Goal: Task Accomplishment & Management: Complete application form

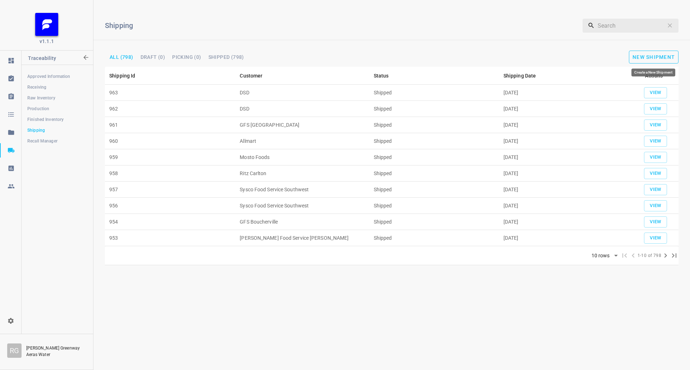
click at [662, 51] on button "New Shipment" at bounding box center [654, 57] width 50 height 13
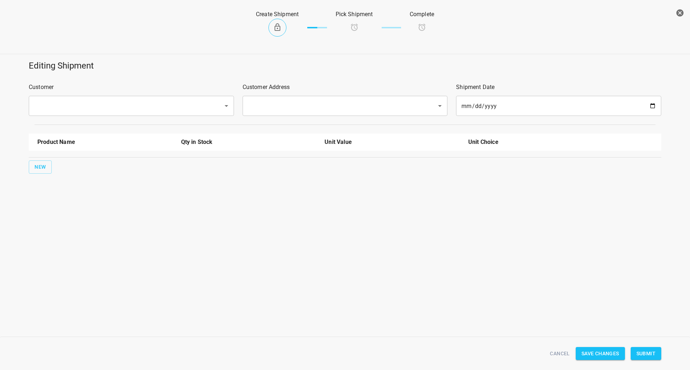
click at [93, 107] on input "text" at bounding box center [121, 106] width 179 height 14
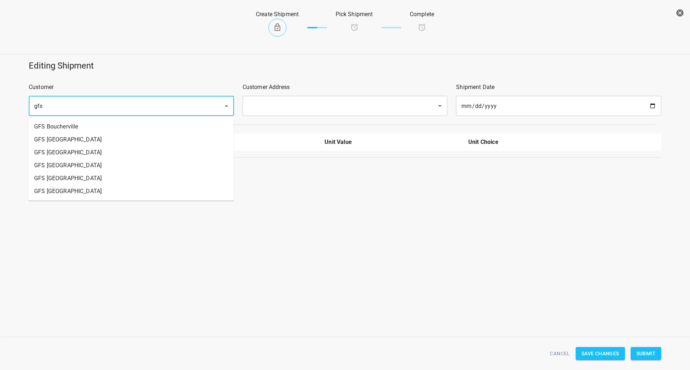
click at [73, 154] on li "GFS [GEOGRAPHIC_DATA]" at bounding box center [130, 152] width 205 height 13
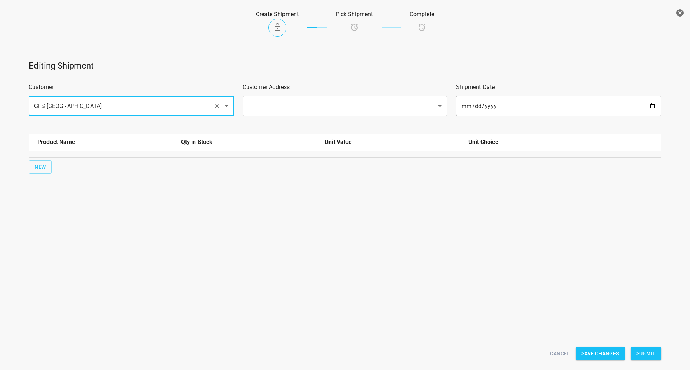
type input "GFS [GEOGRAPHIC_DATA]"
click at [280, 112] on input "text" at bounding box center [335, 106] width 179 height 14
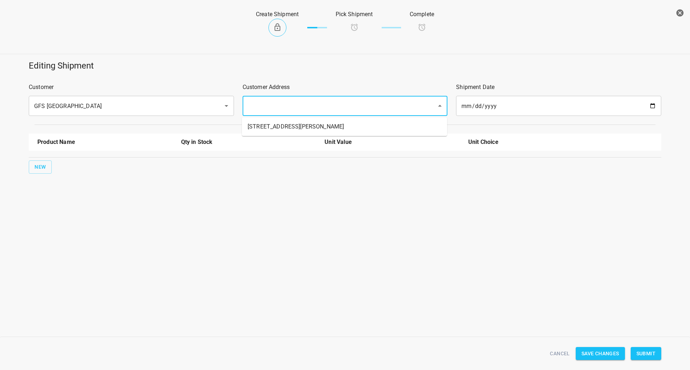
click at [271, 133] on li "[STREET_ADDRESS][PERSON_NAME]" at bounding box center [344, 126] width 205 height 13
type input "[STREET_ADDRESS][PERSON_NAME]"
click at [41, 172] on button "New" at bounding box center [40, 167] width 23 height 13
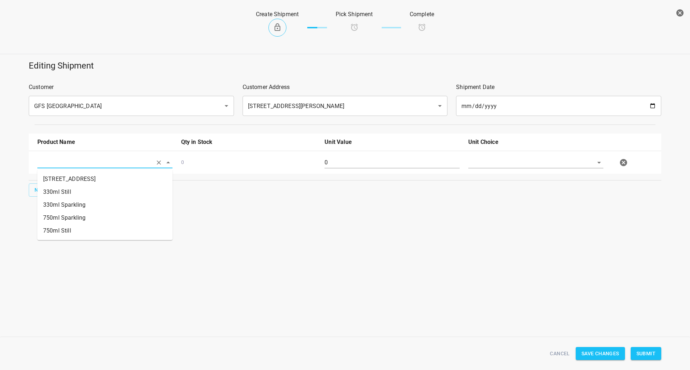
click at [55, 162] on input "text" at bounding box center [94, 162] width 115 height 11
click at [64, 231] on li "750ml Still" at bounding box center [104, 231] width 135 height 13
type input "750ml Still"
click at [49, 192] on button "New" at bounding box center [40, 190] width 23 height 13
click at [68, 168] on input "text" at bounding box center [94, 162] width 115 height 11
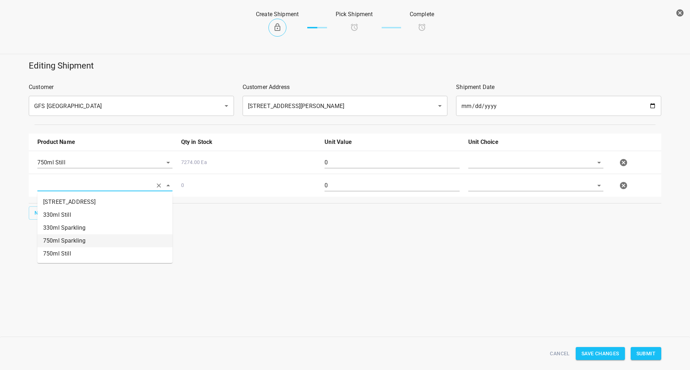
click at [83, 239] on li "750ml Sparkling" at bounding box center [104, 241] width 135 height 13
type input "750ml Sparkling"
click at [500, 160] on input "text" at bounding box center [525, 162] width 115 height 11
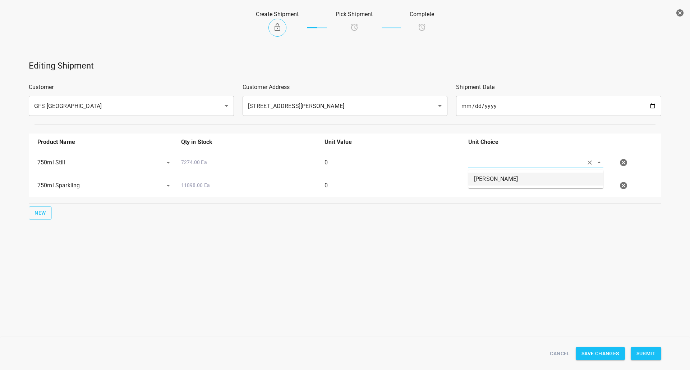
click at [482, 184] on li "[PERSON_NAME]" at bounding box center [535, 179] width 135 height 13
type input "[PERSON_NAME]"
click at [482, 168] on input "text" at bounding box center [525, 162] width 115 height 11
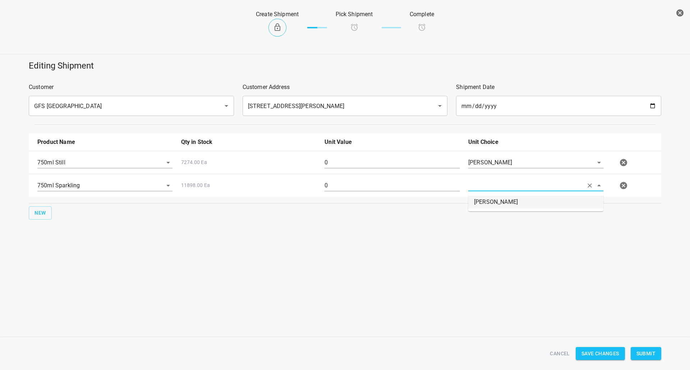
drag, startPoint x: 486, startPoint y: 202, endPoint x: 476, endPoint y: 202, distance: 9.3
click at [485, 202] on li "[PERSON_NAME]" at bounding box center [535, 202] width 135 height 13
type input "[PERSON_NAME]"
click at [351, 163] on input "0" at bounding box center [391, 162] width 135 height 11
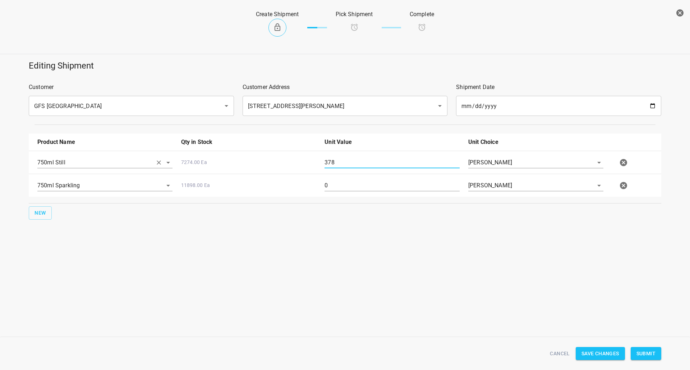
type input "378"
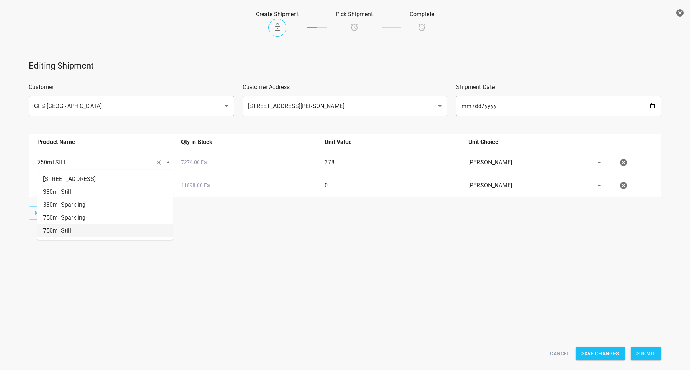
click at [91, 162] on input "750ml Still" at bounding box center [94, 162] width 115 height 11
click at [78, 197] on li "330ml Still" at bounding box center [104, 192] width 135 height 13
type input "330ml Still"
click at [336, 191] on input "0" at bounding box center [391, 185] width 135 height 11
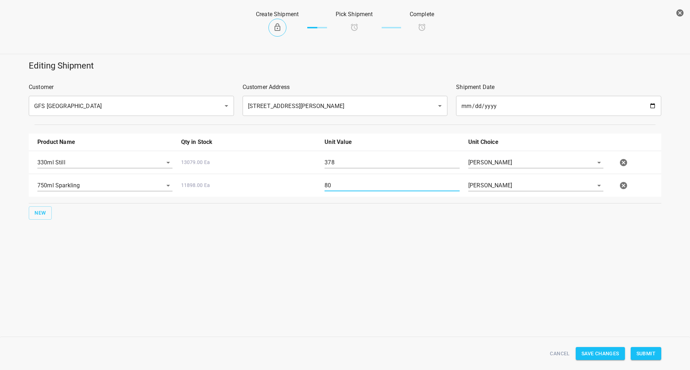
type input "80"
drag, startPoint x: 286, startPoint y: 256, endPoint x: 287, endPoint y: 262, distance: 5.6
click at [287, 261] on div "Editing Shipment Customer GFS Vancouver ​ Customer Address [STREET_ADDRESS][PER…" at bounding box center [345, 162] width 690 height 212
click at [101, 181] on input "750ml Sparkling" at bounding box center [94, 185] width 115 height 11
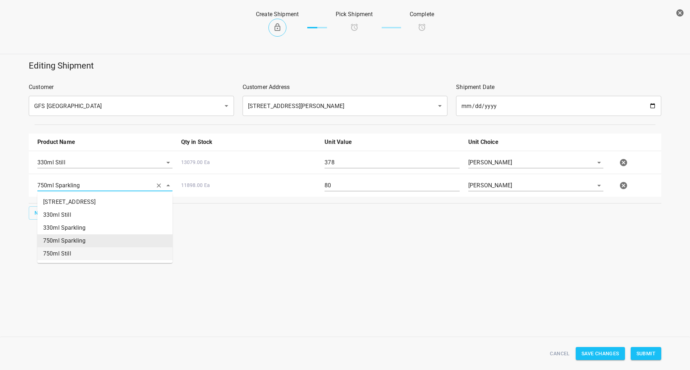
click at [89, 251] on li "750ml Still" at bounding box center [104, 254] width 135 height 13
type input "750ml Still"
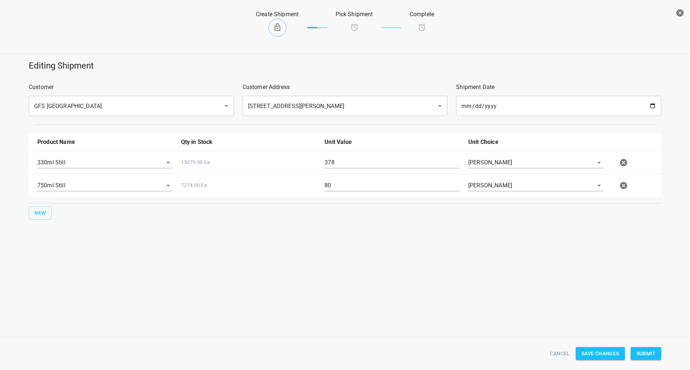
click at [107, 263] on div "Editing Shipment Customer GFS Vancouver ​ Customer Address [STREET_ADDRESS][PER…" at bounding box center [345, 162] width 690 height 212
click at [347, 287] on div "Create Shipment Pick Shipment Complete Editing Shipment Customer GFS Vancouver …" at bounding box center [345, 185] width 690 height 370
click at [643, 352] on span "Submit" at bounding box center [645, 354] width 19 height 9
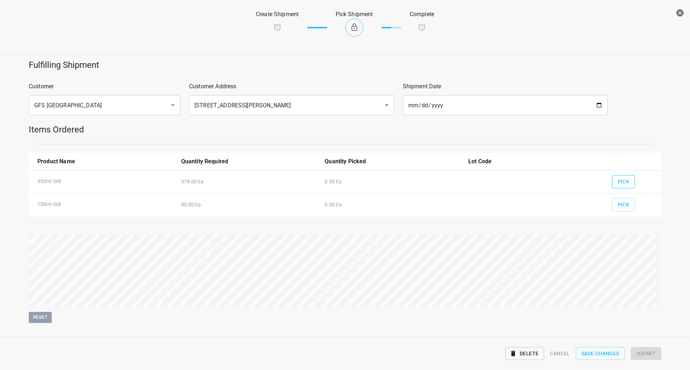
click at [619, 187] on button "Pick" at bounding box center [623, 181] width 23 height 13
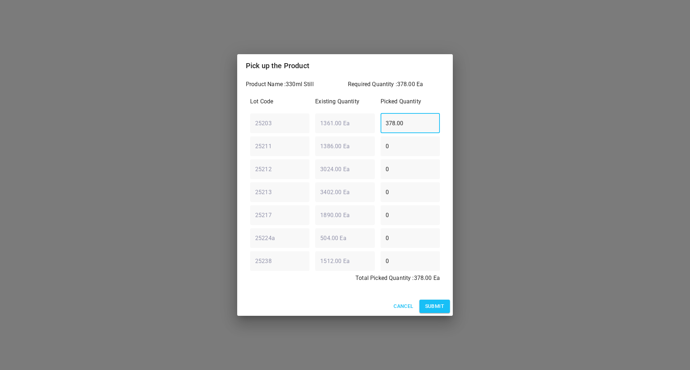
drag, startPoint x: 415, startPoint y: 116, endPoint x: 239, endPoint y: 119, distance: 175.3
click at [241, 117] on div "Product Name : 330ml Still Required Quantity : 378.00 Ea Lot Code Existing Quan…" at bounding box center [345, 187] width 216 height 220
type input "0"
click at [292, 152] on div "25211 ​ 1386.00 Ea ​ 0 ​" at bounding box center [344, 146] width 195 height 26
type input "378"
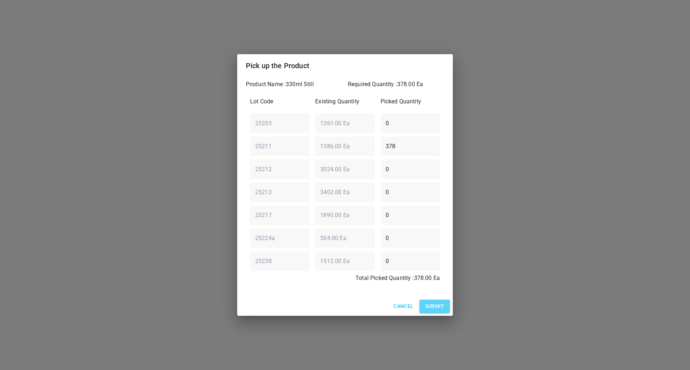
click at [435, 300] on button "Submit" at bounding box center [434, 306] width 31 height 13
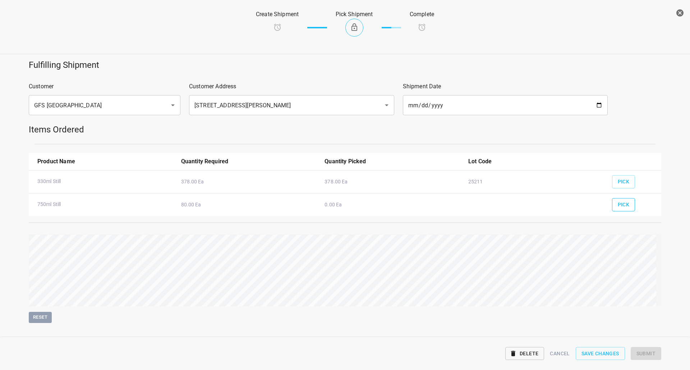
click at [620, 205] on span "Pick" at bounding box center [624, 204] width 12 height 9
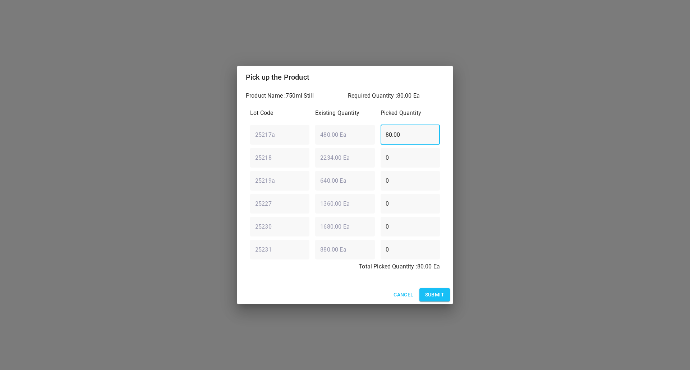
drag, startPoint x: 410, startPoint y: 140, endPoint x: 157, endPoint y: 187, distance: 257.3
click at [227, 163] on div "Pick up the Product Product Name : 750ml Still Required Quantity : 80.00 Ea Lot…" at bounding box center [345, 185] width 690 height 370
type input "0"
drag, startPoint x: 362, startPoint y: 205, endPoint x: 227, endPoint y: 198, distance: 134.6
click at [248, 205] on div "25227 ​ 1360.00 Ea ​ 0 ​" at bounding box center [344, 204] width 195 height 26
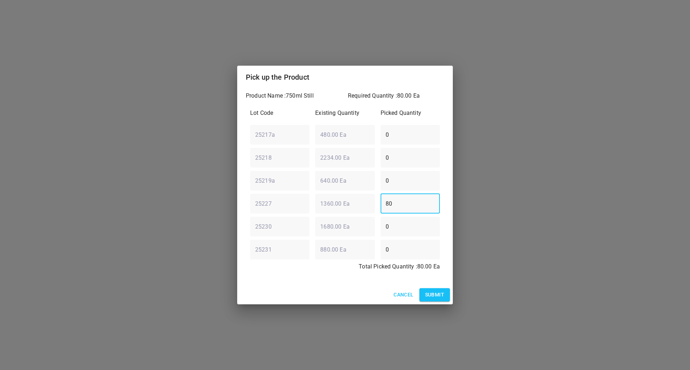
type input "80"
click at [445, 293] on button "Submit" at bounding box center [434, 294] width 31 height 13
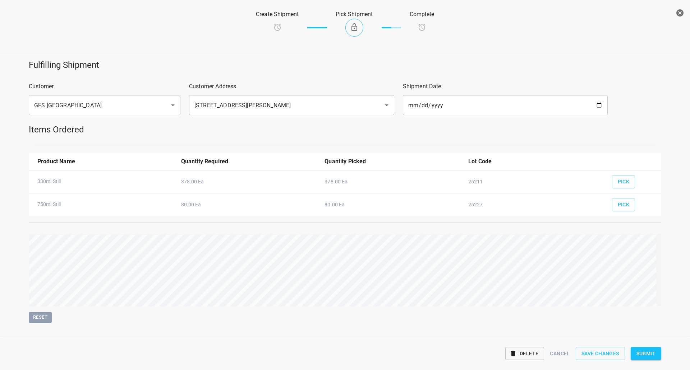
click at [648, 352] on span "Submit" at bounding box center [645, 354] width 19 height 9
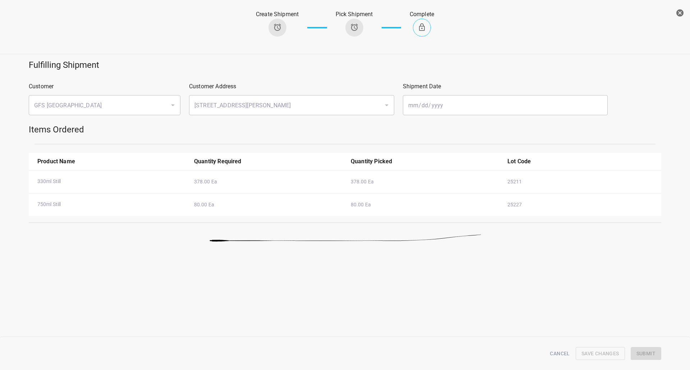
click at [679, 11] on icon "button" at bounding box center [679, 12] width 7 height 7
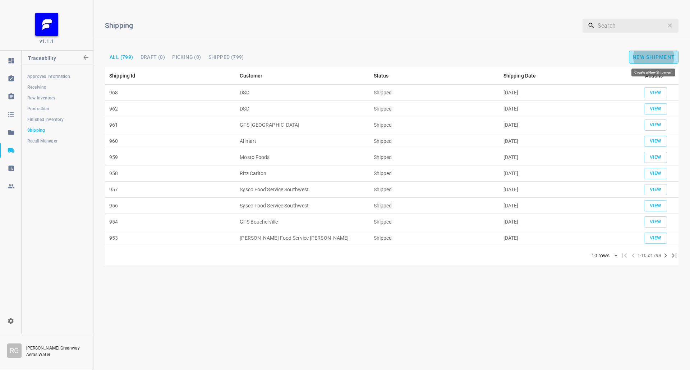
click at [634, 56] on span "New Shipment" at bounding box center [653, 57] width 42 height 6
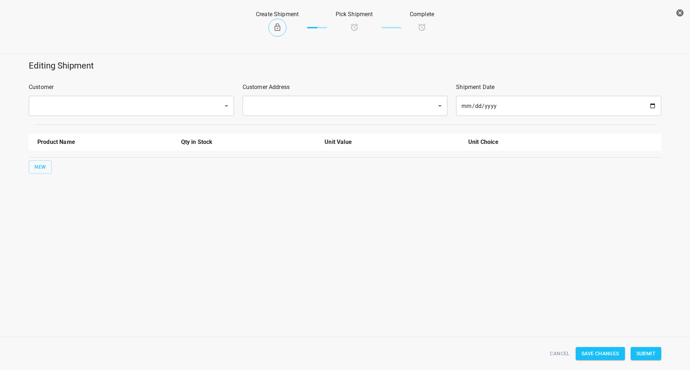
click at [153, 101] on input "text" at bounding box center [121, 106] width 179 height 14
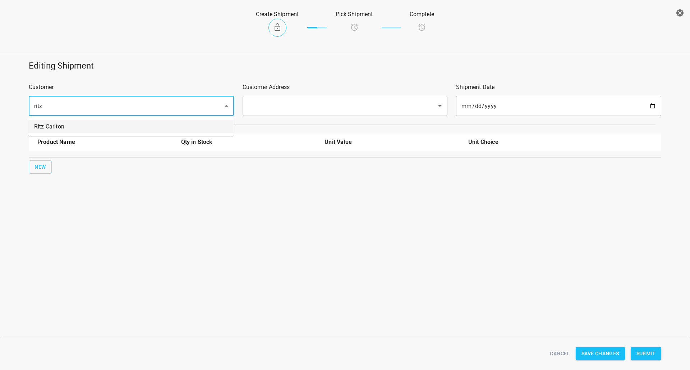
click at [94, 128] on li "Ritz Carlton" at bounding box center [130, 126] width 205 height 13
type input "Ritz Carlton"
click at [299, 96] on div "Customer Address ​" at bounding box center [345, 100] width 214 height 42
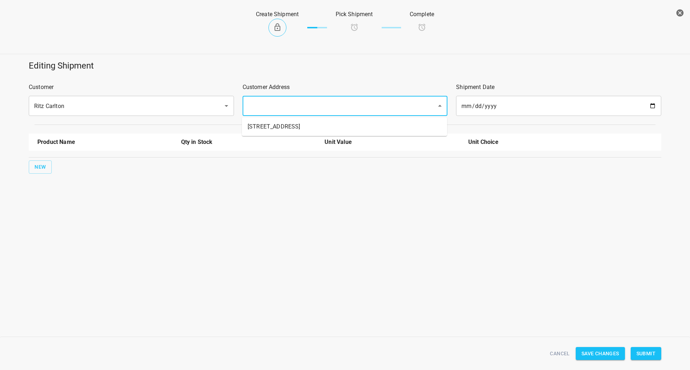
drag, startPoint x: 287, startPoint y: 111, endPoint x: 258, endPoint y: 143, distance: 42.8
click at [287, 111] on input "text" at bounding box center [335, 106] width 179 height 14
click at [269, 125] on li "[STREET_ADDRESS]" at bounding box center [344, 126] width 205 height 13
type input "[STREET_ADDRESS]"
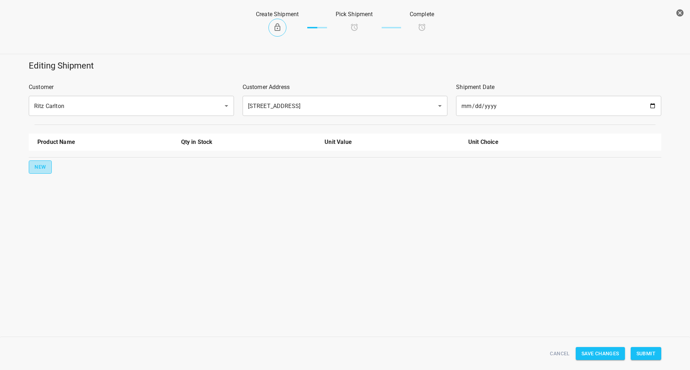
click at [31, 168] on button "New" at bounding box center [40, 167] width 23 height 13
click at [74, 152] on div "0 0" at bounding box center [346, 163] width 627 height 32
click at [69, 161] on input "text" at bounding box center [94, 162] width 115 height 11
click at [74, 183] on li "[STREET_ADDRESS]" at bounding box center [104, 179] width 135 height 13
type input "[STREET_ADDRESS]"
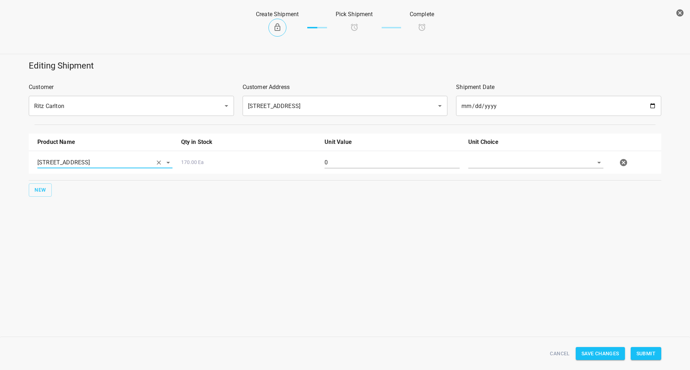
click at [378, 166] on input "0" at bounding box center [391, 162] width 135 height 11
type input "70"
click at [491, 165] on input "text" at bounding box center [525, 162] width 115 height 11
click at [497, 181] on li "[PERSON_NAME]" at bounding box center [535, 179] width 135 height 13
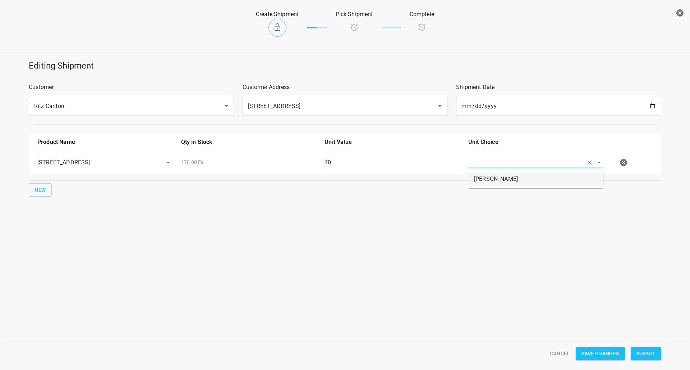
type input "[PERSON_NAME]"
click at [652, 348] on button "Submit" at bounding box center [646, 353] width 31 height 13
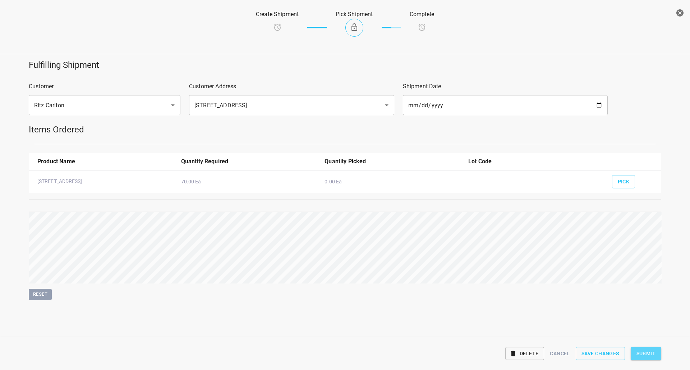
click at [640, 351] on span "Submit" at bounding box center [645, 354] width 19 height 9
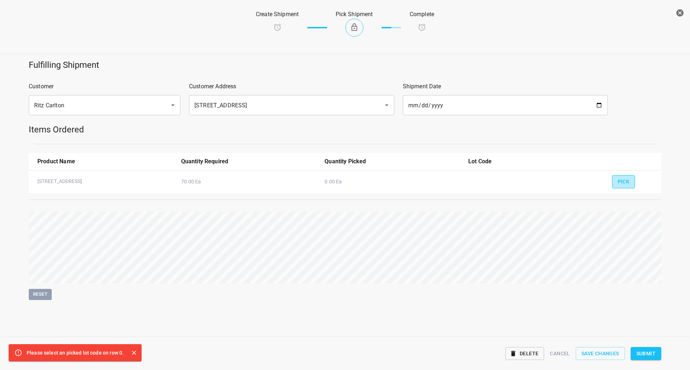
click at [616, 187] on button "Pick" at bounding box center [623, 181] width 23 height 13
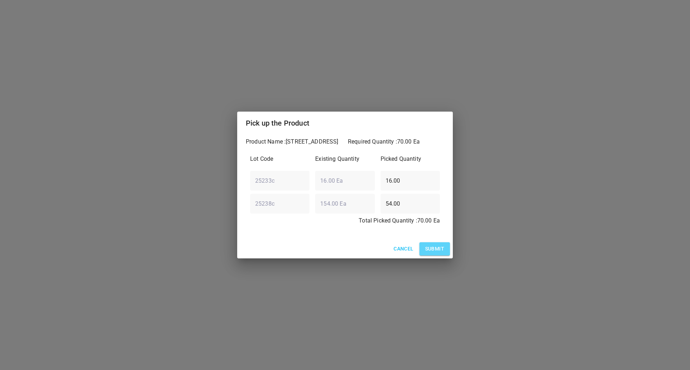
click at [434, 245] on span "Submit" at bounding box center [434, 249] width 19 height 9
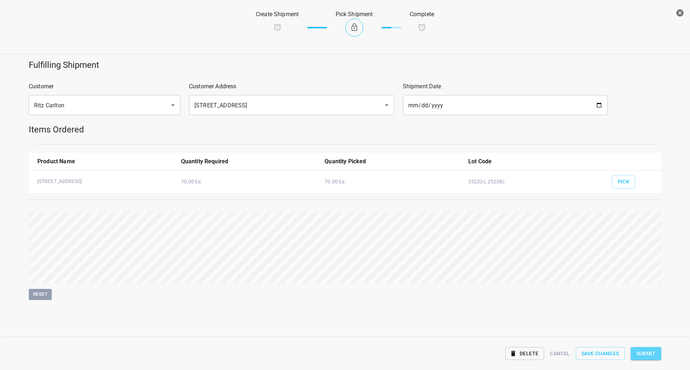
click at [650, 359] on button "Submit" at bounding box center [646, 353] width 31 height 13
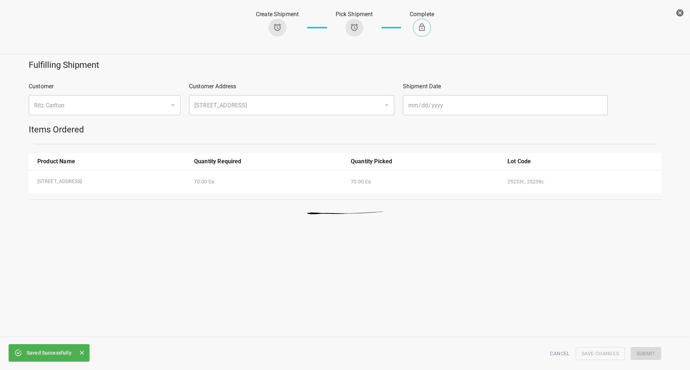
click at [677, 10] on icon "button" at bounding box center [679, 13] width 9 height 9
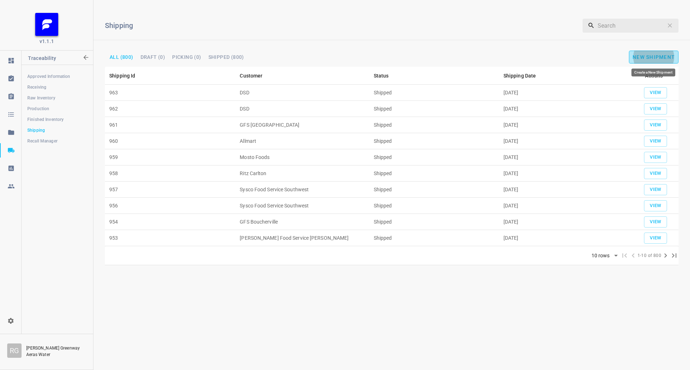
click at [648, 61] on button "New Shipment" at bounding box center [654, 57] width 50 height 13
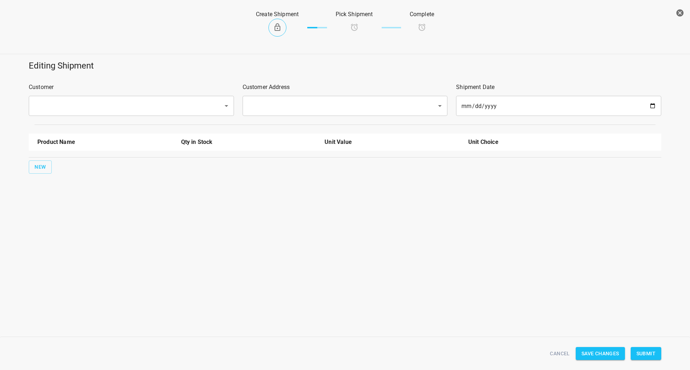
click at [116, 111] on input "text" at bounding box center [121, 106] width 179 height 14
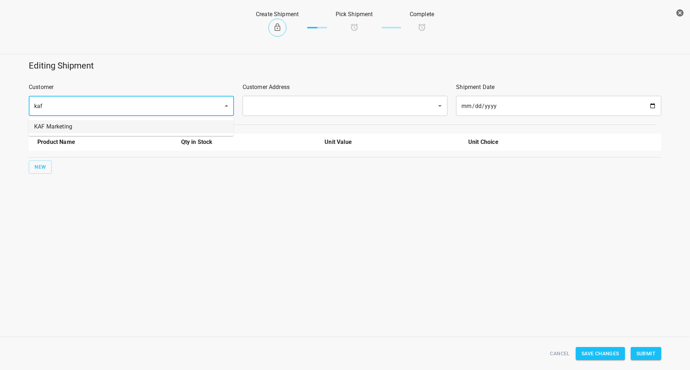
click at [151, 120] on li "KAF Marketing" at bounding box center [130, 126] width 205 height 13
type input "KAF Marketing"
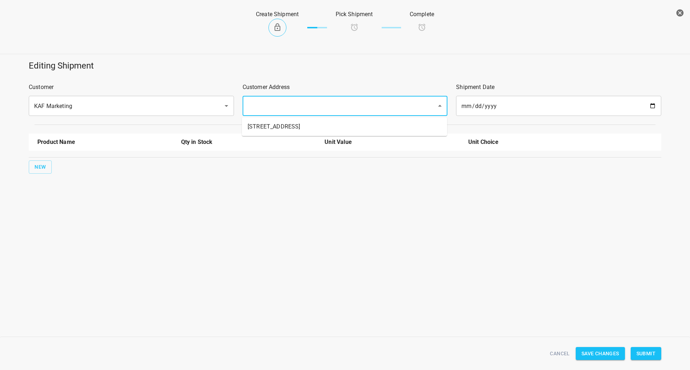
click at [255, 108] on input "text" at bounding box center [335, 106] width 179 height 14
click at [261, 125] on li "[STREET_ADDRESS]" at bounding box center [344, 126] width 205 height 13
type input "[STREET_ADDRESS]"
click at [40, 168] on span "New" at bounding box center [39, 167] width 11 height 9
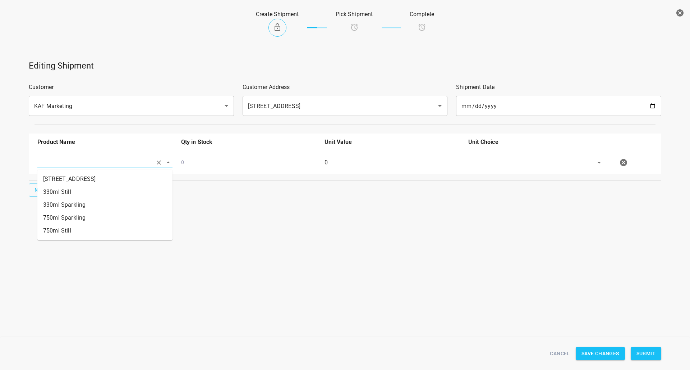
click at [61, 161] on input "text" at bounding box center [94, 162] width 115 height 11
click at [61, 218] on li "750ml Sparkling" at bounding box center [104, 218] width 135 height 13
type input "750ml Sparkling"
click at [344, 163] on input "0" at bounding box center [391, 162] width 135 height 11
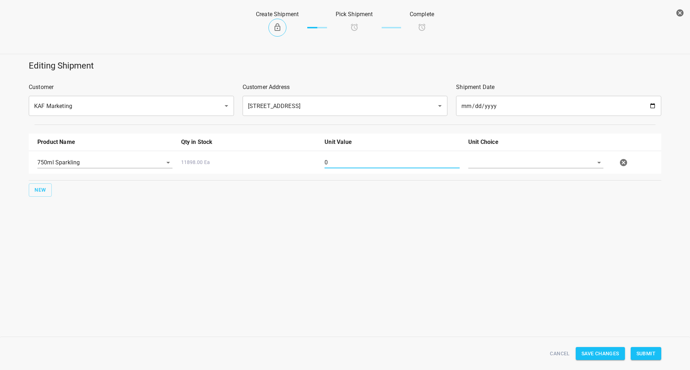
click at [344, 163] on input "0" at bounding box center [391, 162] width 135 height 11
type input "80"
click at [536, 164] on input "text" at bounding box center [525, 162] width 115 height 11
click at [532, 188] on ul "[PERSON_NAME]" at bounding box center [535, 179] width 135 height 19
click at [550, 188] on ul "[PERSON_NAME]" at bounding box center [535, 179] width 135 height 19
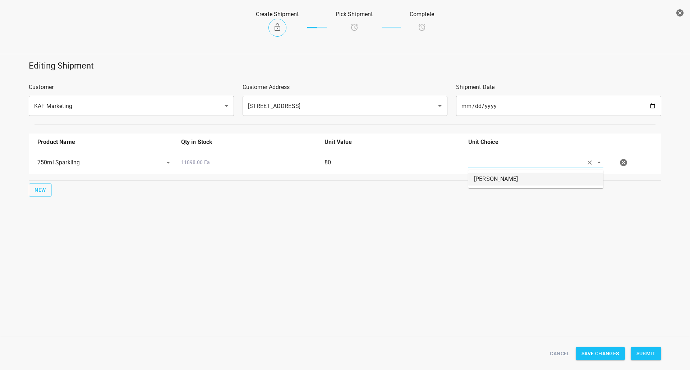
click at [568, 181] on li "[PERSON_NAME]" at bounding box center [535, 179] width 135 height 13
type input "[PERSON_NAME]"
click at [645, 351] on span "Submit" at bounding box center [645, 354] width 19 height 9
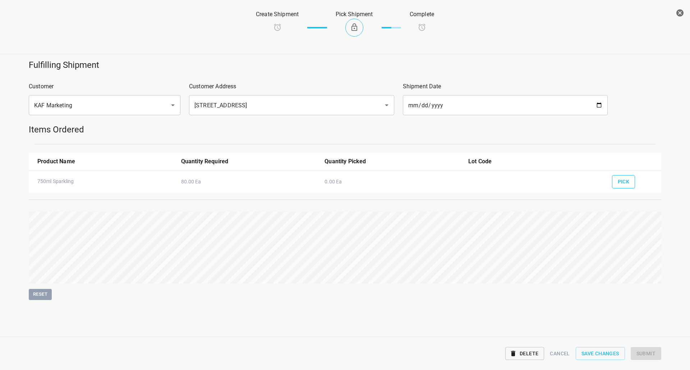
click at [625, 181] on span "Pick" at bounding box center [624, 181] width 12 height 9
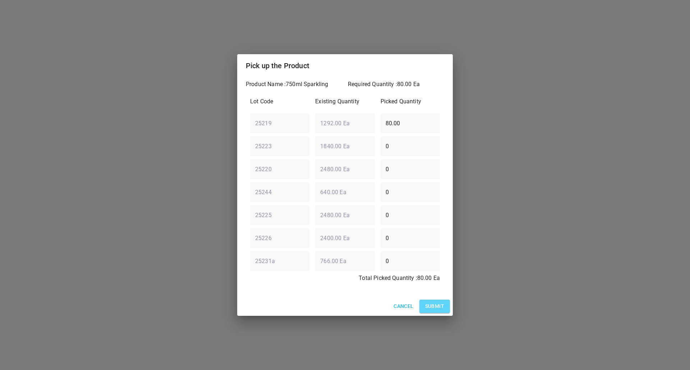
click at [432, 308] on span "Submit" at bounding box center [434, 306] width 19 height 9
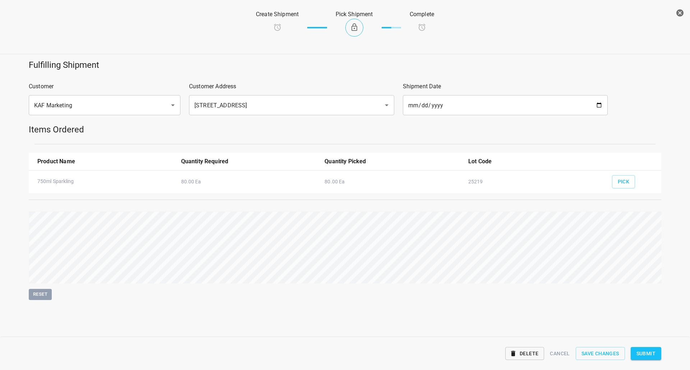
click at [636, 353] on span "Submit" at bounding box center [645, 354] width 19 height 9
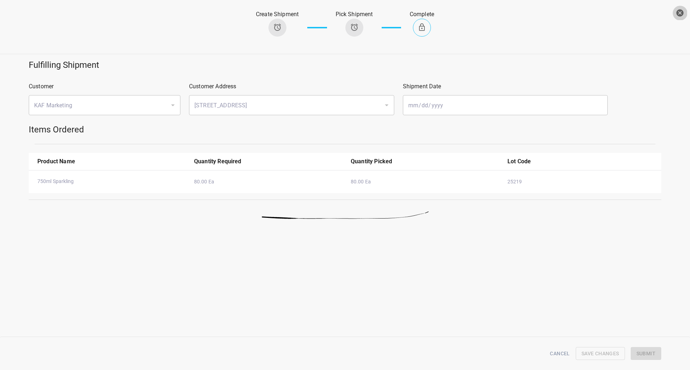
click at [675, 16] on button "button" at bounding box center [680, 13] width 14 height 14
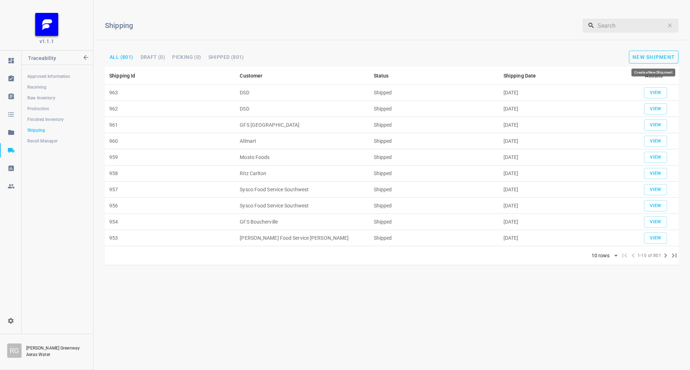
drag, startPoint x: 660, startPoint y: 50, endPoint x: 656, endPoint y: 53, distance: 4.3
click at [656, 53] on div "Shipping ​ All (801) Draft (0) Picking (0) Shipped (801) New Shipment" at bounding box center [391, 36] width 596 height 61
click at [650, 56] on span "New Shipment" at bounding box center [653, 57] width 42 height 6
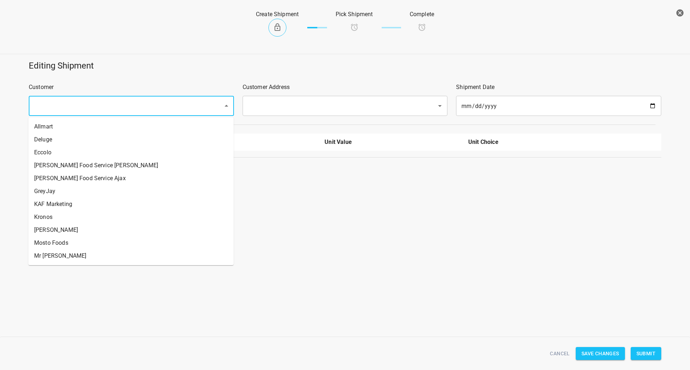
click at [80, 108] on input "text" at bounding box center [121, 106] width 179 height 14
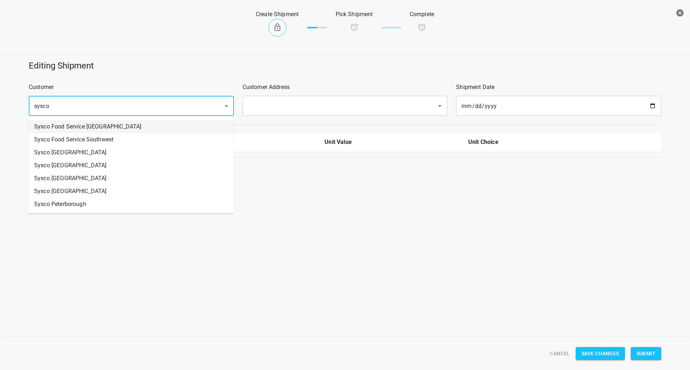
click at [121, 132] on li "Sysco Food Service [GEOGRAPHIC_DATA]" at bounding box center [130, 126] width 205 height 13
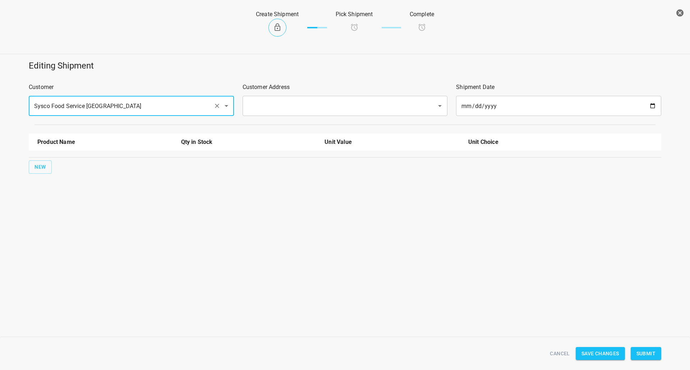
type input "Sysco Food Service [GEOGRAPHIC_DATA]"
click at [284, 105] on input "text" at bounding box center [335, 106] width 179 height 14
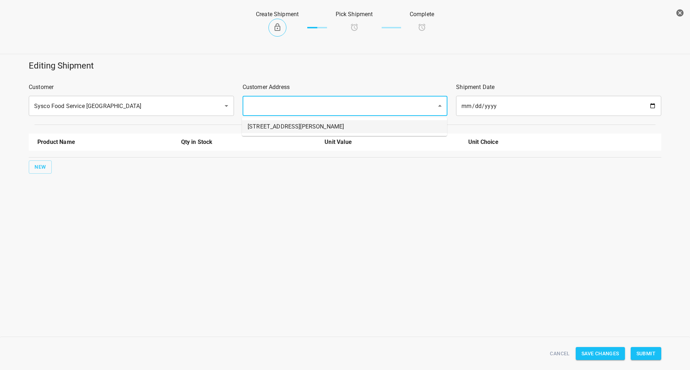
drag, startPoint x: 266, startPoint y: 135, endPoint x: 179, endPoint y: 160, distance: 91.1
click at [266, 135] on ul "[STREET_ADDRESS][PERSON_NAME]" at bounding box center [344, 126] width 205 height 19
click at [291, 128] on li "[STREET_ADDRESS][PERSON_NAME]" at bounding box center [344, 126] width 205 height 13
type input "[STREET_ADDRESS][PERSON_NAME]"
click at [56, 164] on div "New" at bounding box center [344, 167] width 635 height 16
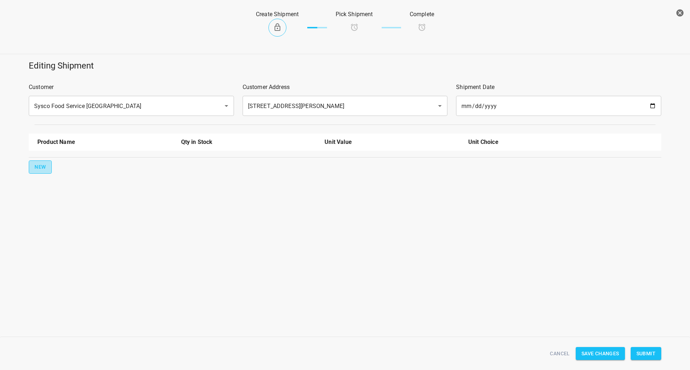
click at [38, 167] on span "New" at bounding box center [39, 167] width 11 height 9
click at [65, 164] on input "text" at bounding box center [94, 162] width 115 height 11
click at [68, 191] on li "330ml Still" at bounding box center [104, 192] width 135 height 13
type input "330ml Still"
click at [47, 186] on button "New" at bounding box center [40, 190] width 23 height 13
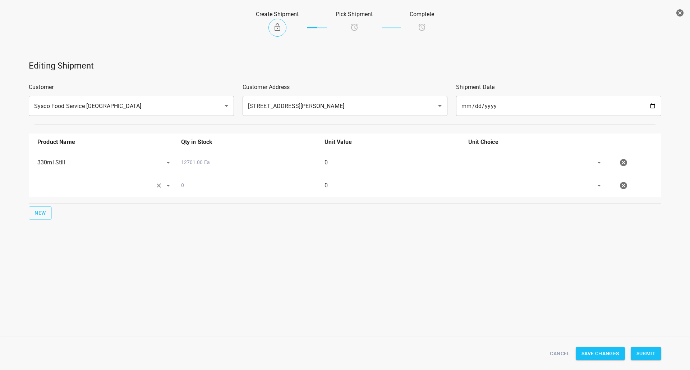
click at [57, 168] on input "text" at bounding box center [94, 162] width 115 height 11
click at [56, 244] on li "750ml Sparkling" at bounding box center [104, 241] width 135 height 13
type input "750ml Sparkling"
click at [484, 165] on input "text" at bounding box center [525, 162] width 115 height 11
click at [484, 181] on li "[PERSON_NAME]" at bounding box center [535, 179] width 135 height 13
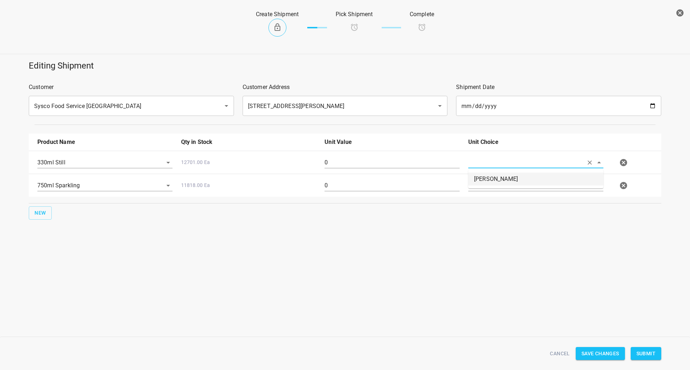
type input "[PERSON_NAME]"
click at [484, 168] on input "text" at bounding box center [525, 162] width 115 height 11
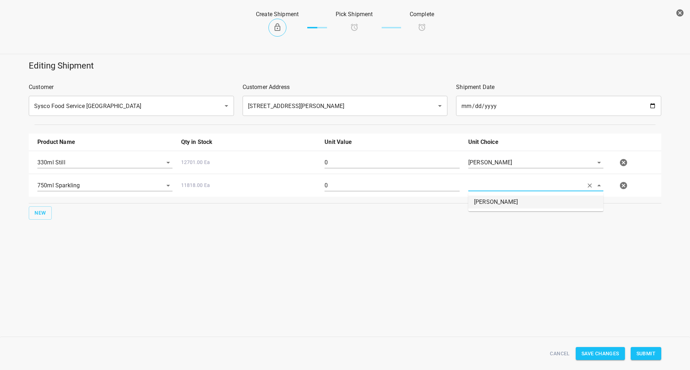
click at [480, 201] on li "[PERSON_NAME]" at bounding box center [535, 202] width 135 height 13
type input "[PERSON_NAME]"
click at [375, 164] on input "0" at bounding box center [391, 162] width 135 height 11
drag, startPoint x: 375, startPoint y: 164, endPoint x: 373, endPoint y: 169, distance: 5.5
click at [375, 167] on input "0" at bounding box center [391, 162] width 135 height 11
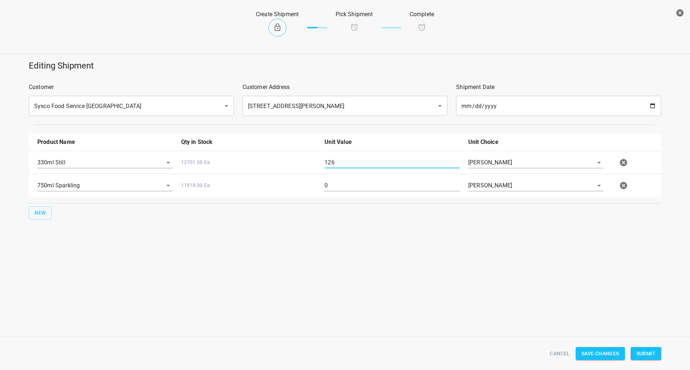
type input "126"
drag, startPoint x: 334, startPoint y: 187, endPoint x: 331, endPoint y: 190, distance: 4.6
click at [334, 188] on input "0" at bounding box center [391, 185] width 135 height 11
click at [331, 190] on input "0" at bounding box center [391, 185] width 135 height 11
type input "160"
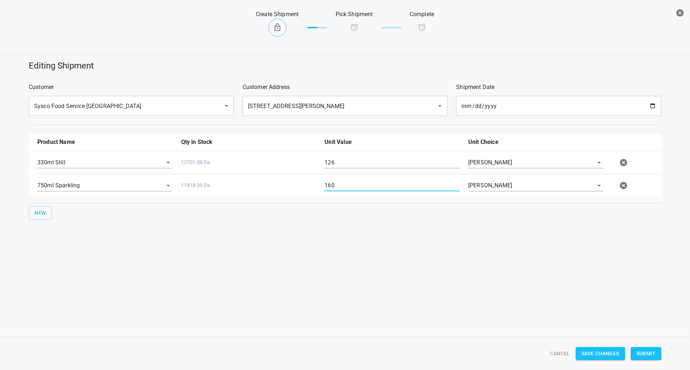
drag, startPoint x: 654, startPoint y: 356, endPoint x: 651, endPoint y: 353, distance: 4.1
click at [653, 356] on span "Submit" at bounding box center [645, 354] width 19 height 9
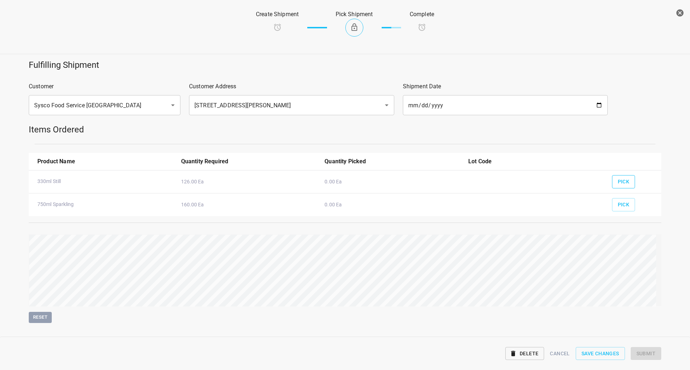
click at [620, 179] on span "Pick" at bounding box center [624, 181] width 12 height 9
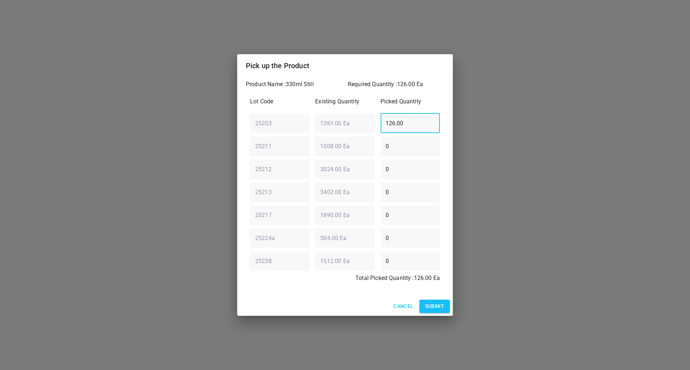
click at [263, 122] on div "25203 ​ 1361.00 Ea ​ 126.00 ​" at bounding box center [344, 123] width 195 height 26
type input "0"
drag, startPoint x: 394, startPoint y: 136, endPoint x: 46, endPoint y: 225, distance: 359.3
click at [247, 150] on div "25211 ​ 1008.00 Ea ​ 0 ​" at bounding box center [344, 146] width 195 height 26
click at [408, 146] on input "0" at bounding box center [409, 146] width 59 height 20
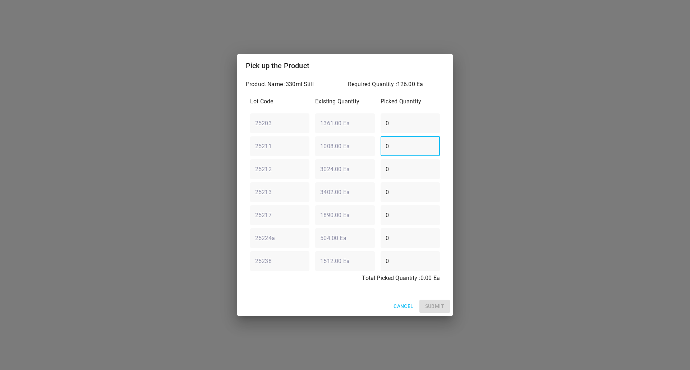
click at [407, 146] on input "0" at bounding box center [409, 146] width 59 height 20
type input "126"
drag, startPoint x: 427, startPoint y: 312, endPoint x: 427, endPoint y: 309, distance: 3.6
click at [427, 312] on button "Submit" at bounding box center [434, 306] width 31 height 13
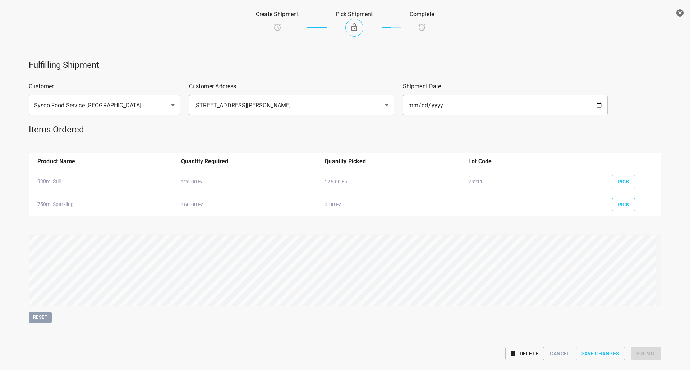
click at [612, 205] on button "Pick" at bounding box center [623, 204] width 23 height 13
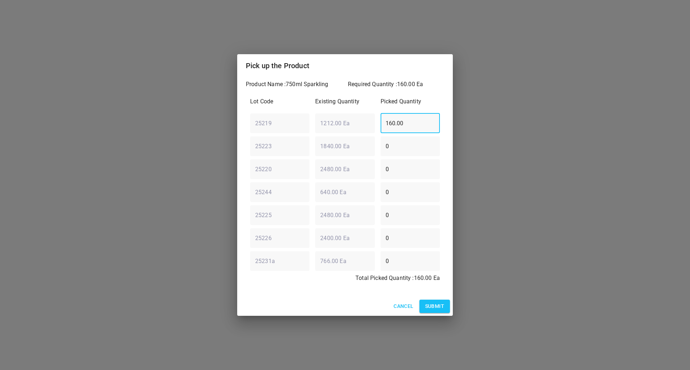
click at [317, 122] on div "25219 ​ 1212.00 Ea ​ 160.00 ​" at bounding box center [344, 123] width 195 height 26
type input "0"
click at [285, 185] on div "Lot Code Existing Quantity Picked Quantity 25219 ​ 1212.00 Ea ​ 0 ​ 25223 ​ 184…" at bounding box center [345, 192] width 198 height 198
type input "160"
click at [417, 308] on div "Cancel Submit" at bounding box center [345, 306] width 216 height 19
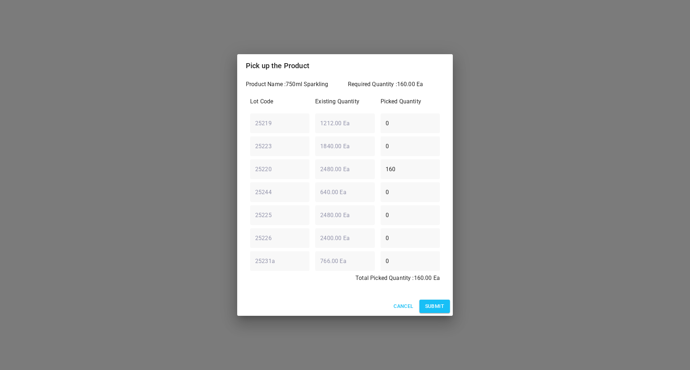
click at [433, 302] on button "Submit" at bounding box center [434, 306] width 31 height 13
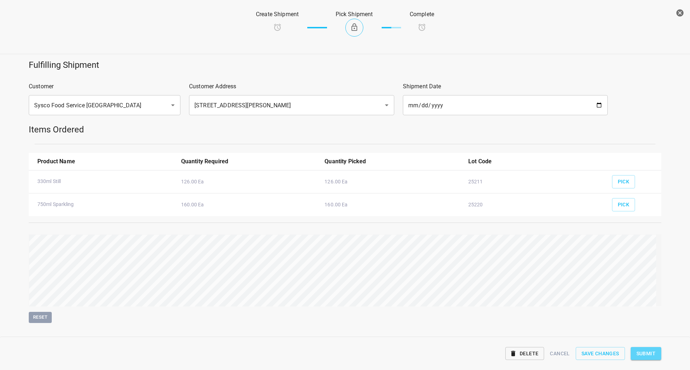
click at [651, 347] on button "Submit" at bounding box center [646, 353] width 31 height 13
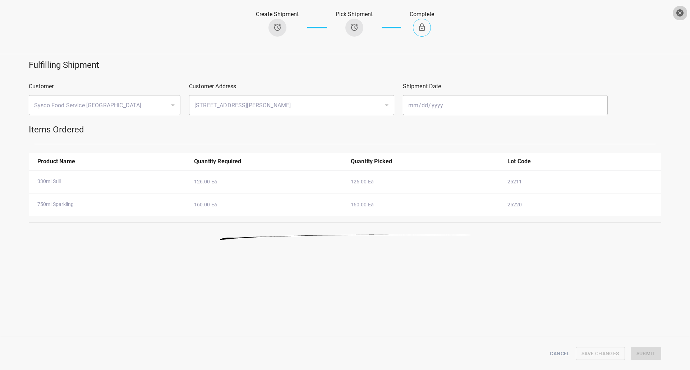
click at [679, 14] on icon "button" at bounding box center [679, 13] width 9 height 9
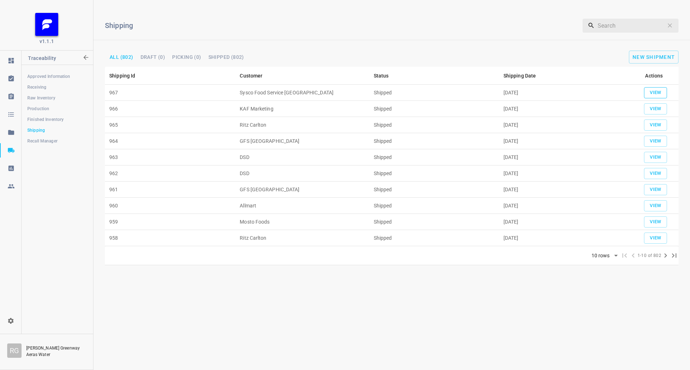
click at [660, 87] on button "View" at bounding box center [655, 92] width 23 height 11
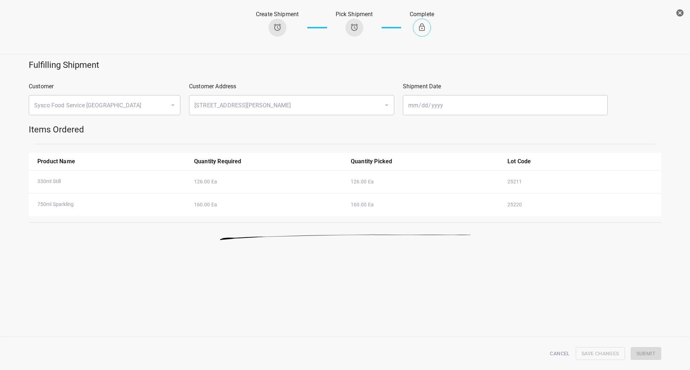
click at [677, 13] on icon "button" at bounding box center [679, 12] width 7 height 7
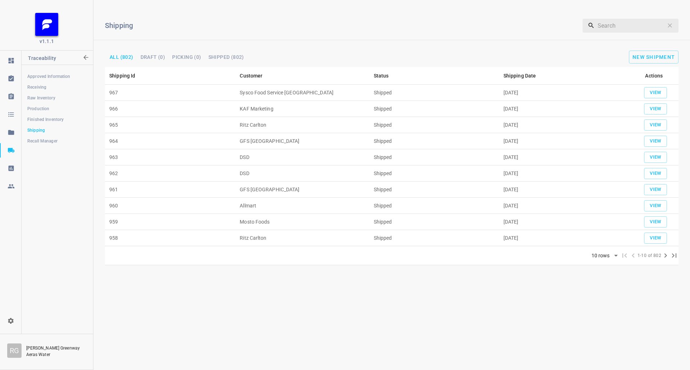
click at [688, 103] on div "Shipping Id Customer Status Shipping Date Actions 967 Sysco Food Service Toront…" at bounding box center [391, 157] width 596 height 180
click at [664, 106] on button "View" at bounding box center [655, 108] width 23 height 11
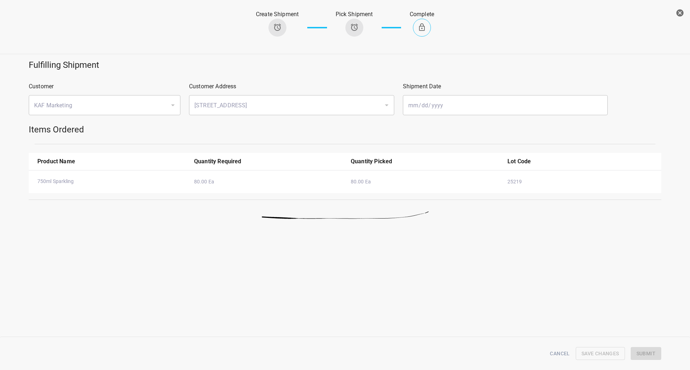
click at [679, 14] on icon "button" at bounding box center [679, 12] width 7 height 7
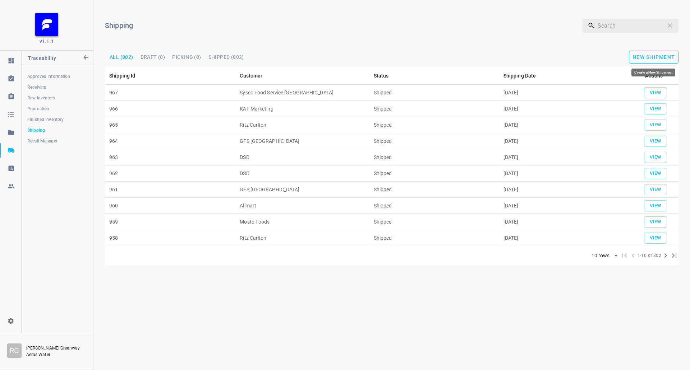
click at [660, 59] on span "New Shipment" at bounding box center [653, 57] width 42 height 6
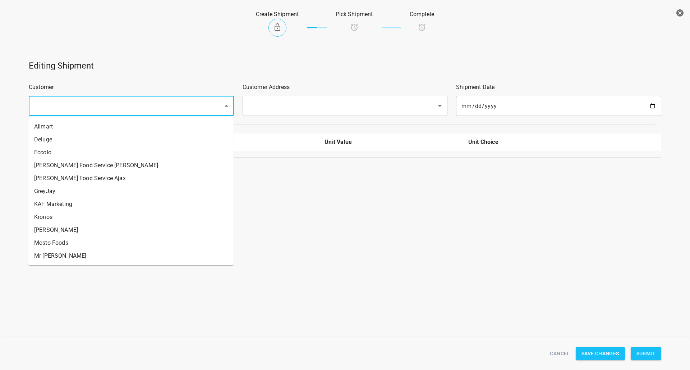
click at [163, 100] on input "text" at bounding box center [121, 106] width 179 height 14
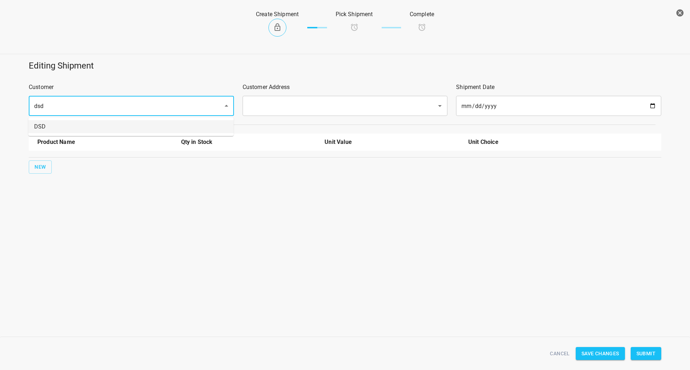
click at [78, 125] on li "DSD" at bounding box center [130, 126] width 205 height 13
type input "DSD"
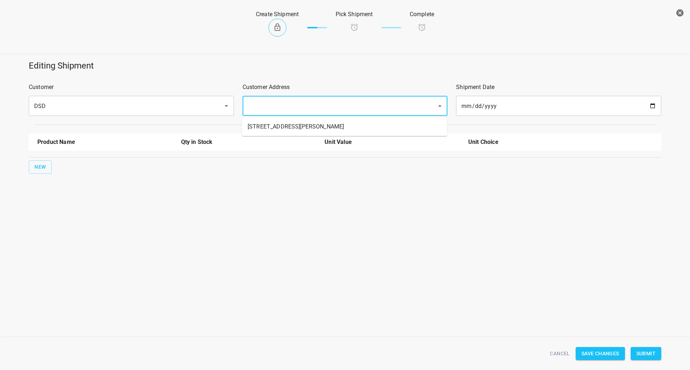
click at [297, 112] on input "text" at bounding box center [335, 106] width 179 height 14
click at [284, 123] on li "45 Hollinger Rd Toronto M4B 3G4" at bounding box center [344, 126] width 205 height 13
type input "45 Hollinger Rd Toronto M4B 3G4"
click at [37, 173] on button "New" at bounding box center [40, 167] width 23 height 13
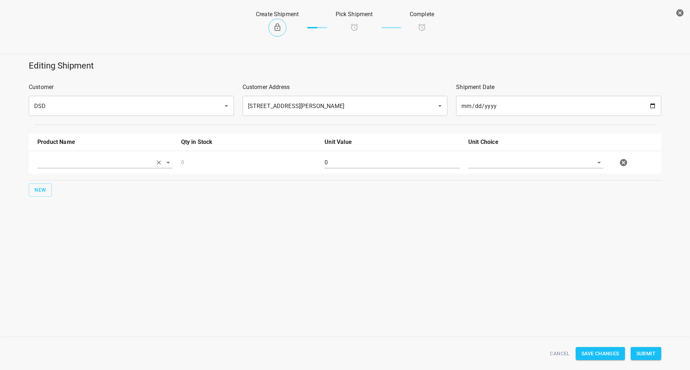
click at [55, 160] on input "text" at bounding box center [94, 162] width 115 height 11
click at [68, 230] on li "750ml Still" at bounding box center [104, 231] width 135 height 13
type input "750ml Still"
click at [329, 158] on input "0" at bounding box center [391, 162] width 135 height 11
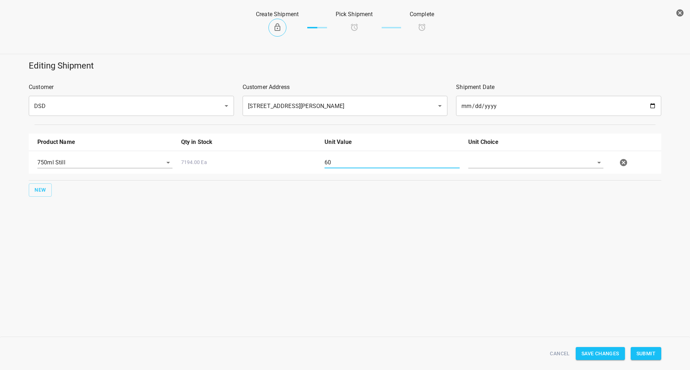
type input "60"
drag, startPoint x: 487, startPoint y: 153, endPoint x: 489, endPoint y: 170, distance: 16.6
click at [489, 154] on div at bounding box center [536, 166] width 144 height 26
click at [489, 171] on div at bounding box center [536, 166] width 144 height 26
click at [499, 162] on input "text" at bounding box center [525, 162] width 115 height 11
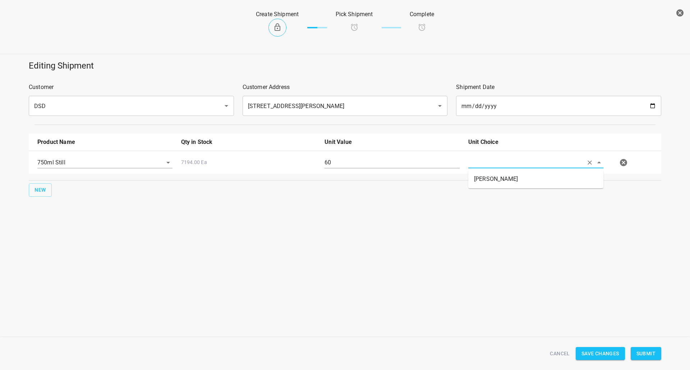
click at [499, 180] on li "[PERSON_NAME]" at bounding box center [535, 179] width 135 height 13
type input "[PERSON_NAME]"
click at [652, 355] on span "Submit" at bounding box center [645, 354] width 19 height 9
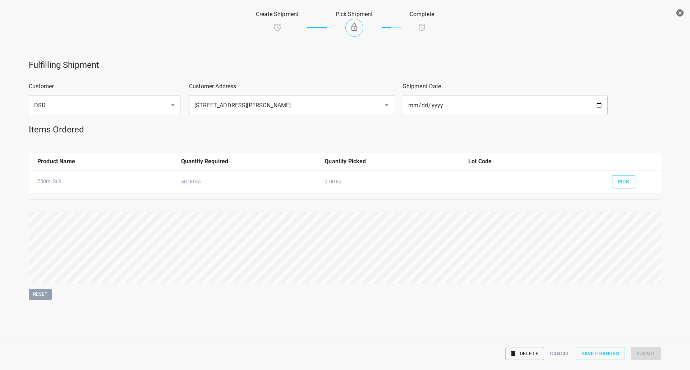
click at [618, 181] on span "Pick" at bounding box center [624, 181] width 12 height 9
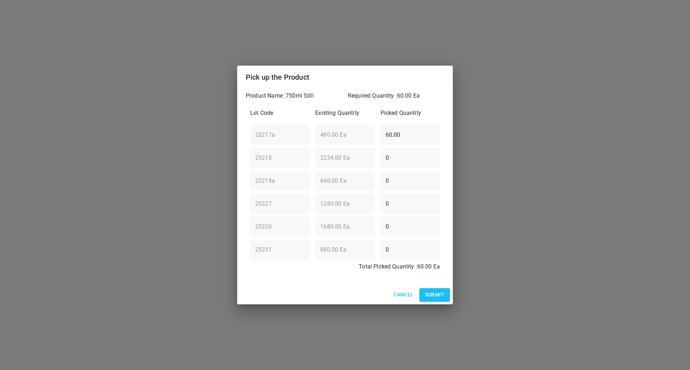
click at [20, 137] on div "Pick up the Product Product Name : 750ml Still Required Quantity : 60.00 Ea Lot…" at bounding box center [345, 185] width 690 height 370
type input "0"
click at [264, 165] on div "25218 ​ 2234.00 Ea ​ 0 ​" at bounding box center [344, 158] width 195 height 26
type input "60"
click at [432, 297] on span "Submit" at bounding box center [434, 295] width 19 height 9
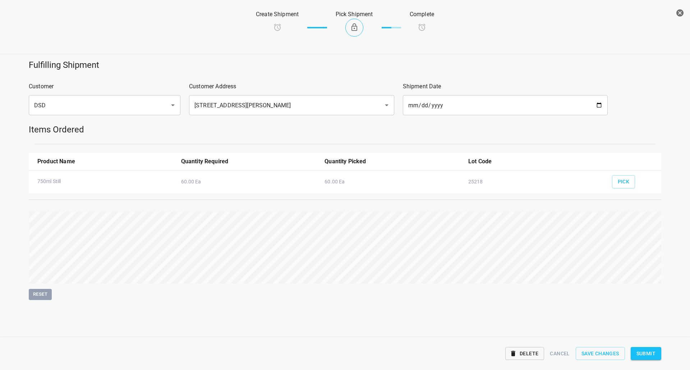
click at [645, 353] on span "Submit" at bounding box center [645, 354] width 19 height 9
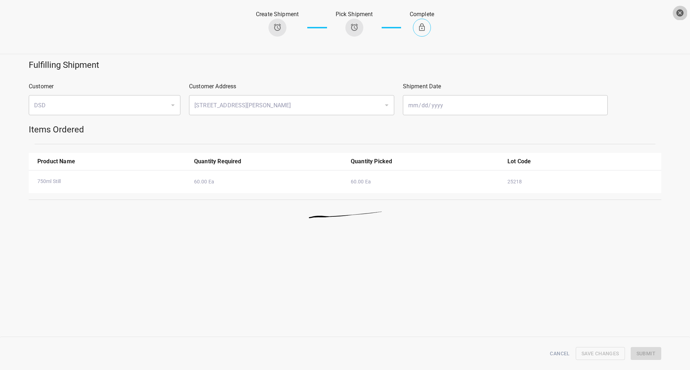
click at [682, 9] on icon "button" at bounding box center [679, 13] width 9 height 9
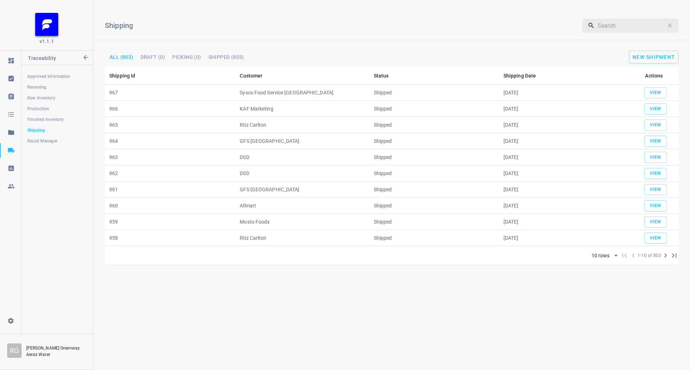
click at [59, 105] on link "Production" at bounding box center [57, 109] width 71 height 14
